Goal: Obtain resource: Download file/media

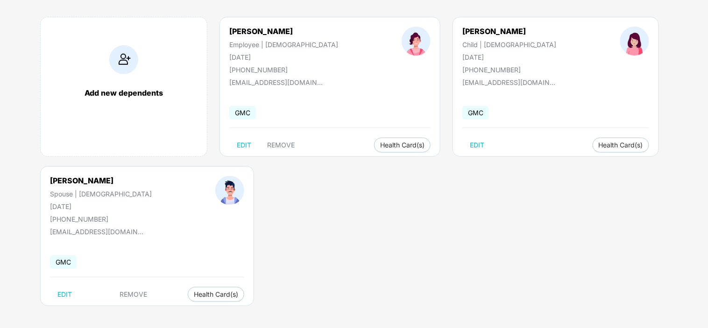
scroll to position [71, 0]
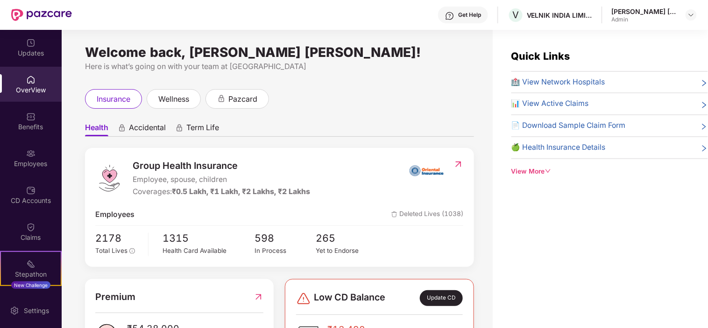
click at [562, 127] on span "📄 Download Sample Claim Form" at bounding box center [569, 126] width 114 height 12
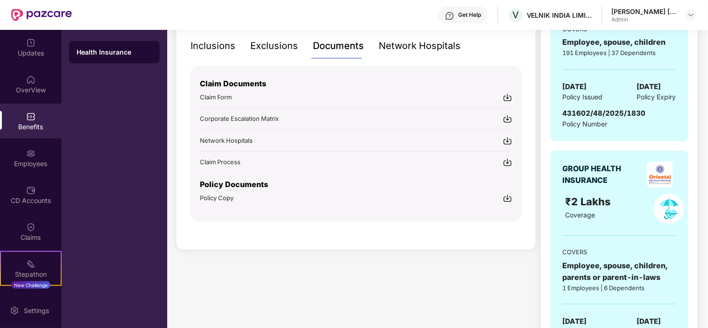
scroll to position [207, 0]
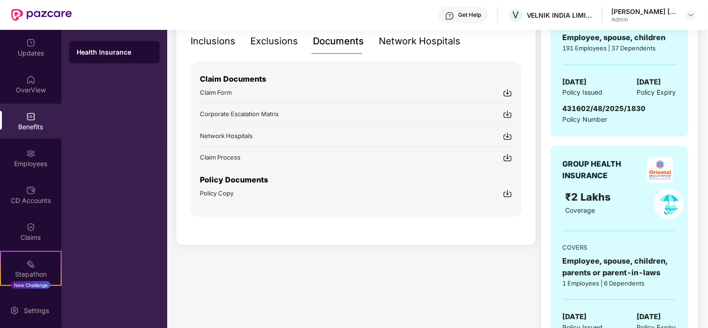
click at [508, 93] on img at bounding box center [507, 92] width 9 height 9
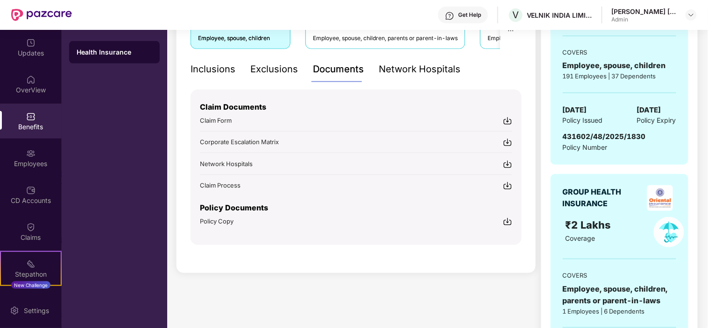
scroll to position [52, 0]
